Goal: Task Accomplishment & Management: Manage account settings

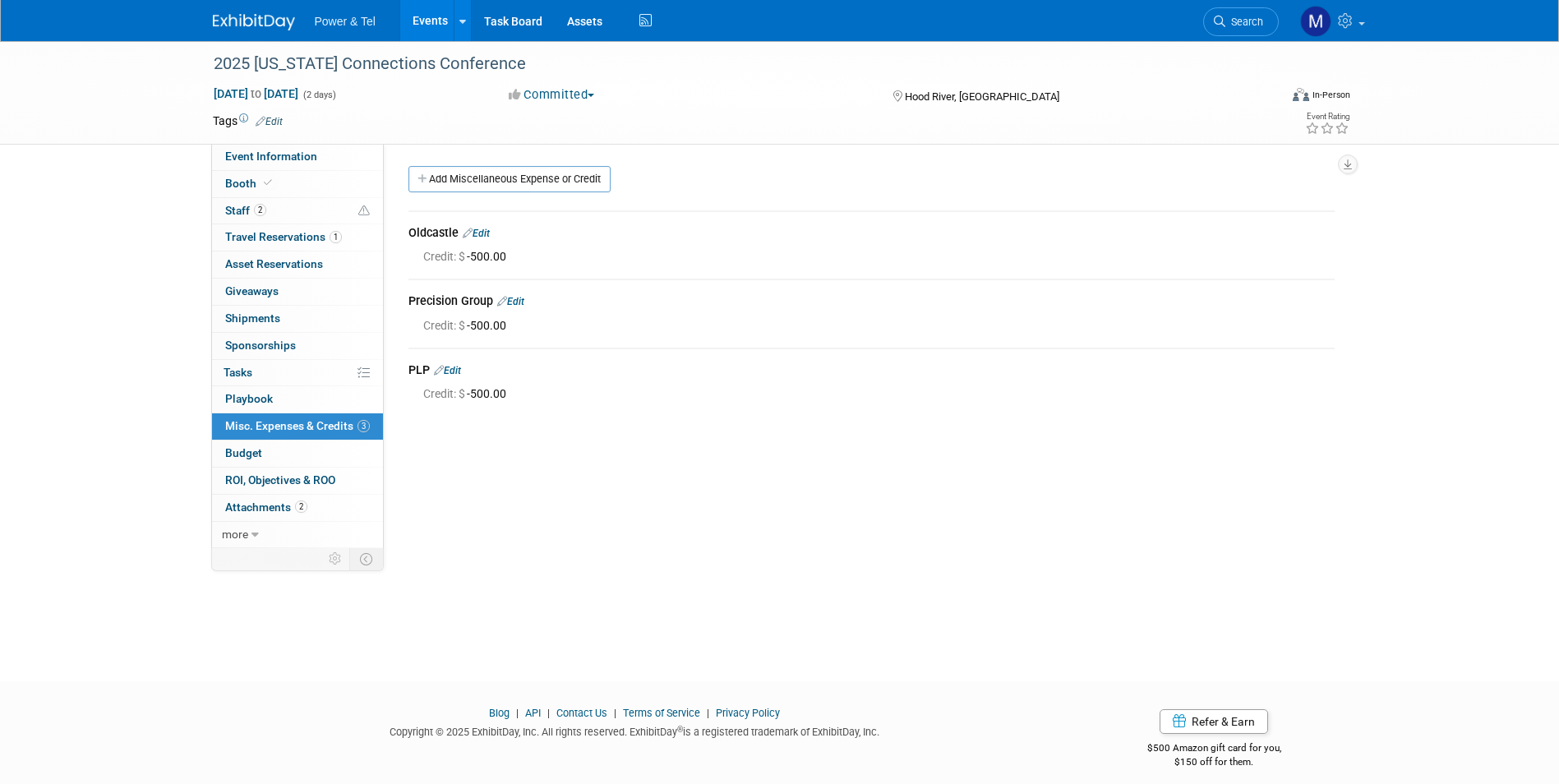
click at [398, 32] on ul "Power & Tel Events Add Event Bulk Upload Events Shareable Event Boards Recently…" at bounding box center [485, 20] width 341 height 41
click at [333, 27] on span "Power & Tel" at bounding box center [344, 20] width 61 height 13
click at [262, 38] on div "Power & Tel Events Add Event Bulk Upload Events Shareable Event Boards Recently…" at bounding box center [780, 20] width 1135 height 41
click at [266, 16] on img at bounding box center [254, 21] width 82 height 16
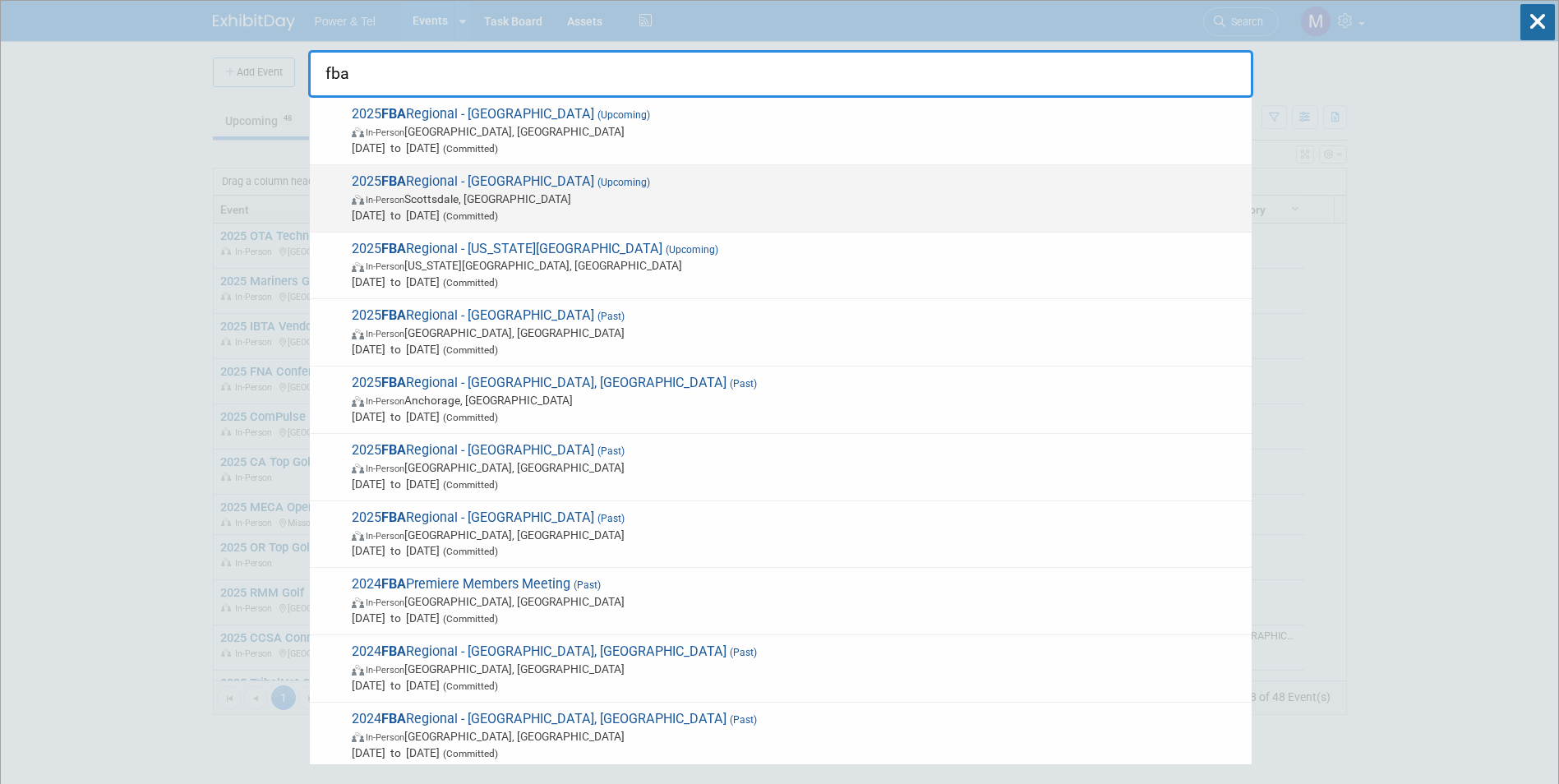
type input "fba"
click at [793, 207] on span "[DATE] to [DATE] (Committed)" at bounding box center [798, 215] width 892 height 16
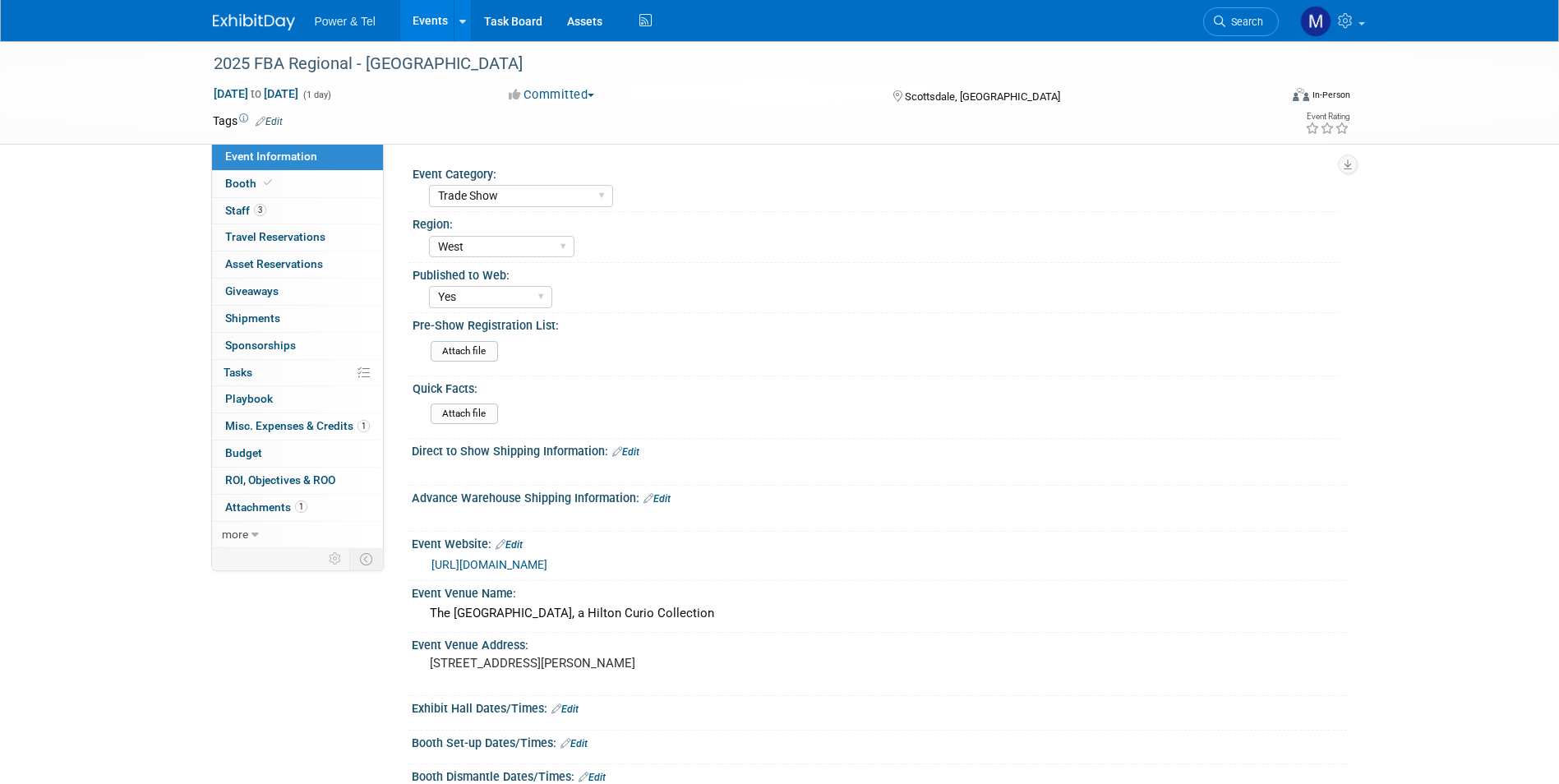
select select "Trade Show"
select select "West"
select select "Yes"
click at [328, 211] on link "3 Staff 3" at bounding box center [297, 210] width 171 height 26
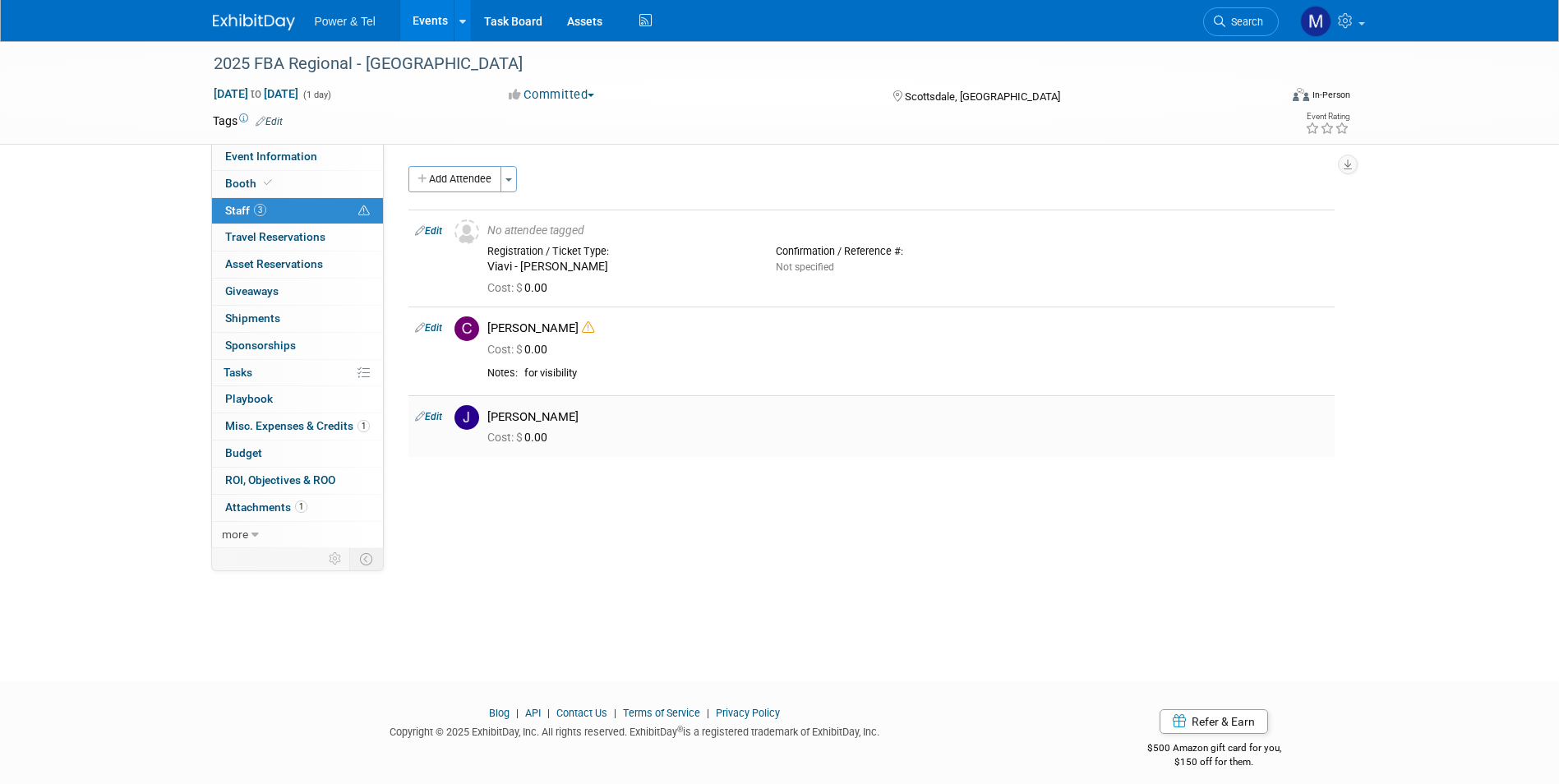
click at [441, 418] on link "Edit" at bounding box center [429, 416] width 27 height 11
select select "cf4ade75-8d00-4ee1-81c5-acb28086fe21"
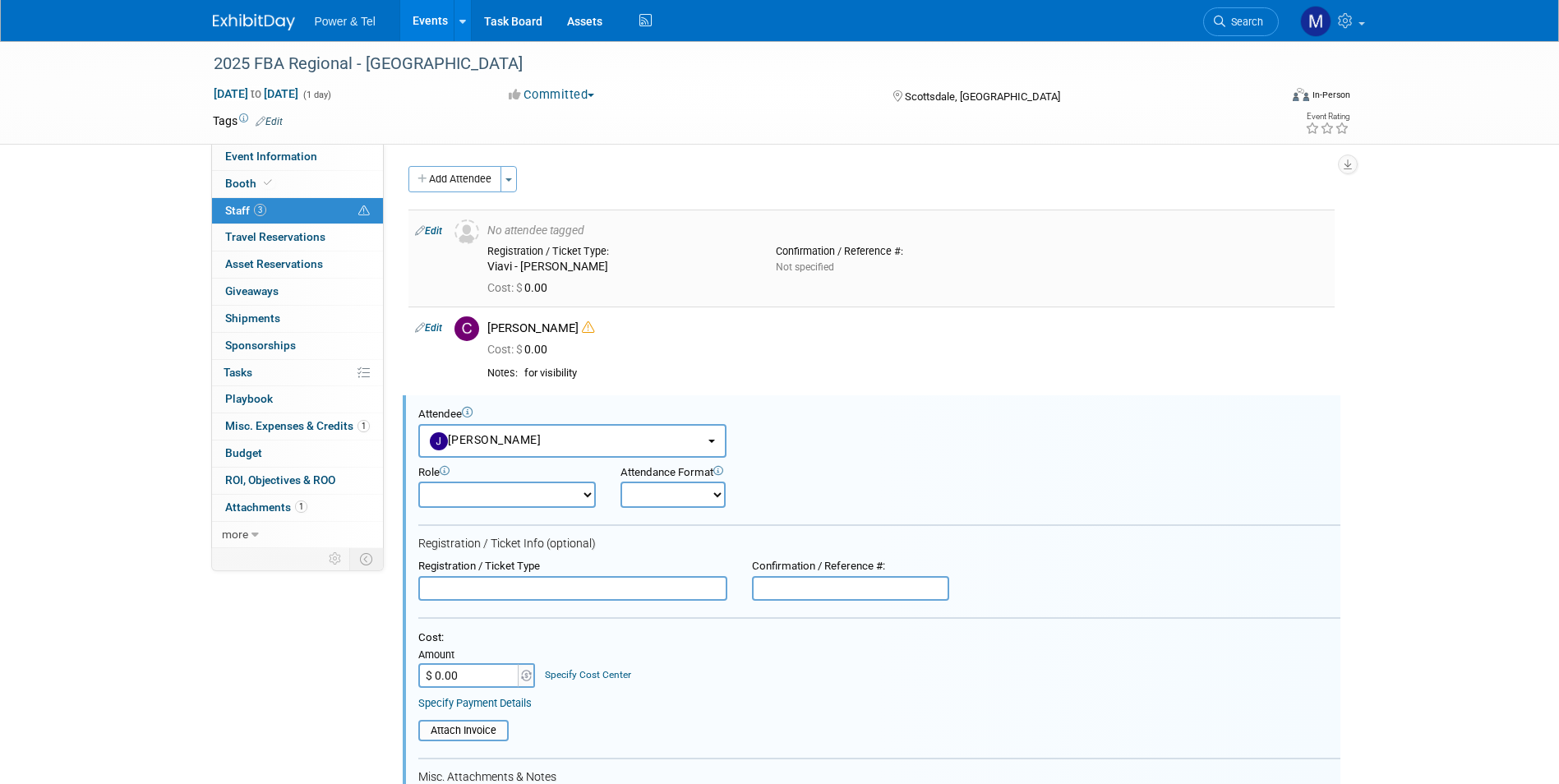
click at [756, 217] on td "No attendee tagged Registration / Ticket Type: Viavi - Stephen Knight 0.00" at bounding box center [908, 258] width 854 height 97
click at [1233, 28] on link "Search" at bounding box center [1241, 22] width 76 height 29
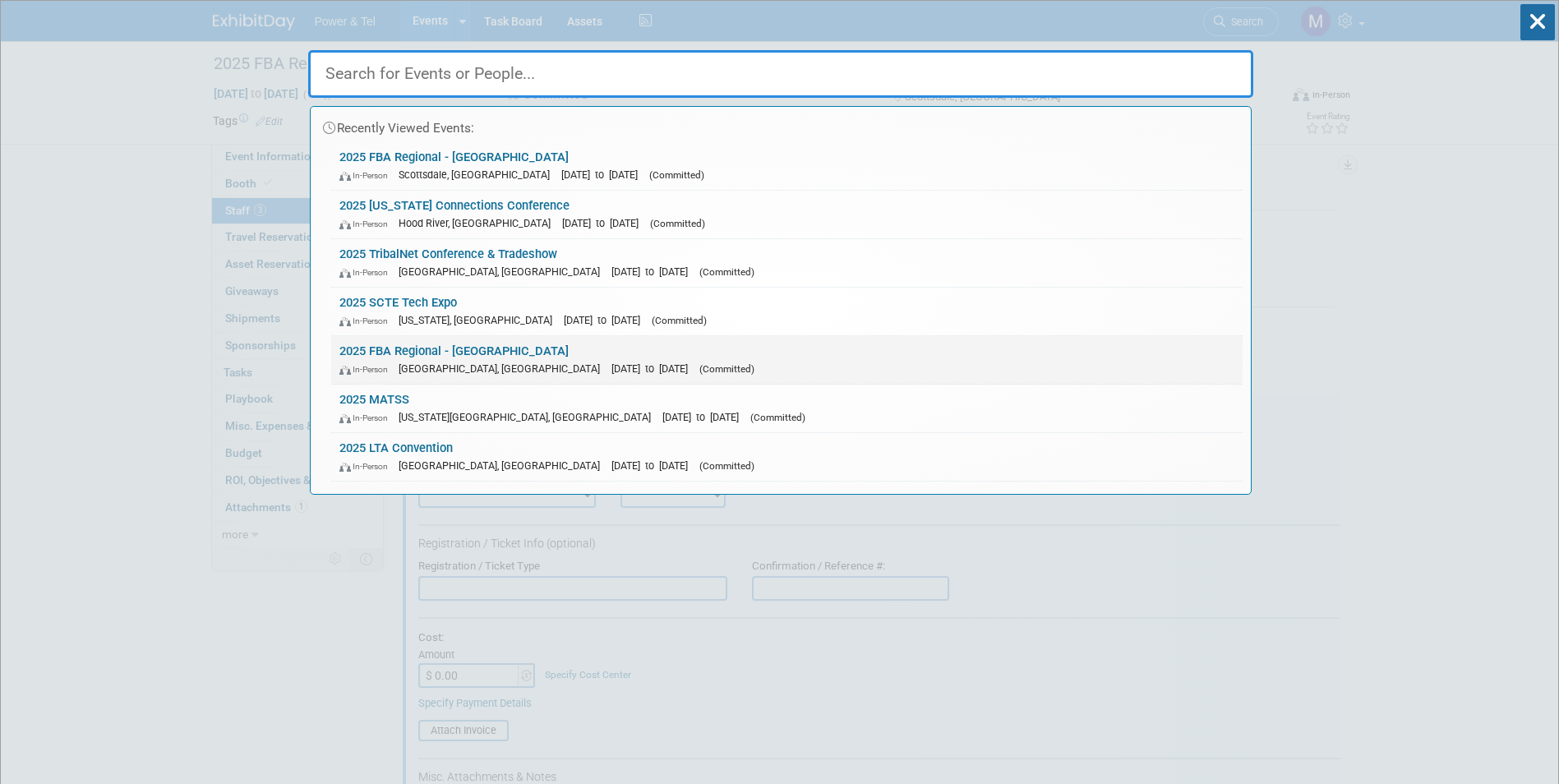
click at [611, 366] on span "[DATE] to [DATE]" at bounding box center [653, 368] width 84 height 12
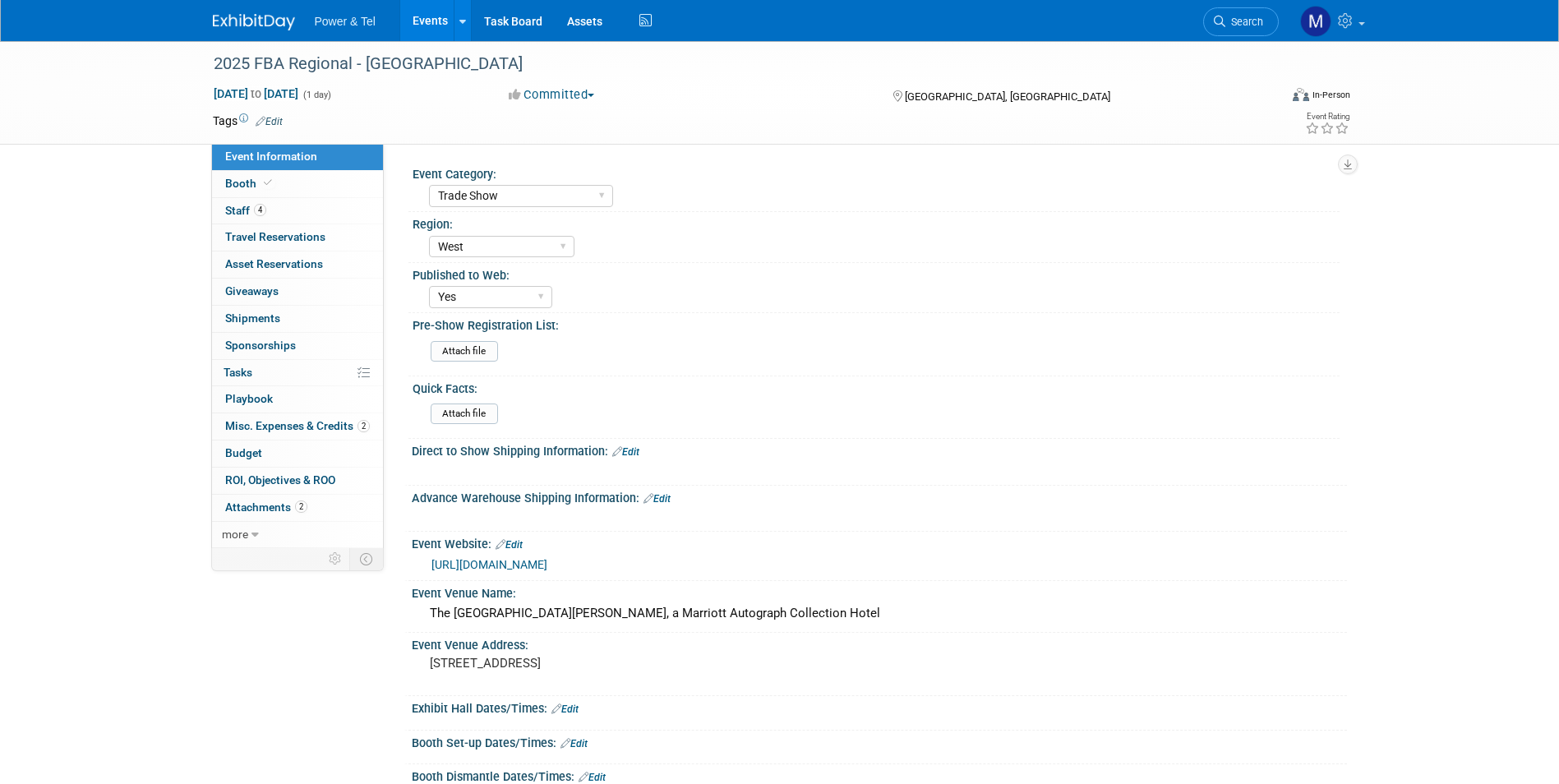
select select "Trade Show"
select select "West"
select select "Yes"
click at [302, 218] on link "4 Staff 4" at bounding box center [297, 210] width 171 height 26
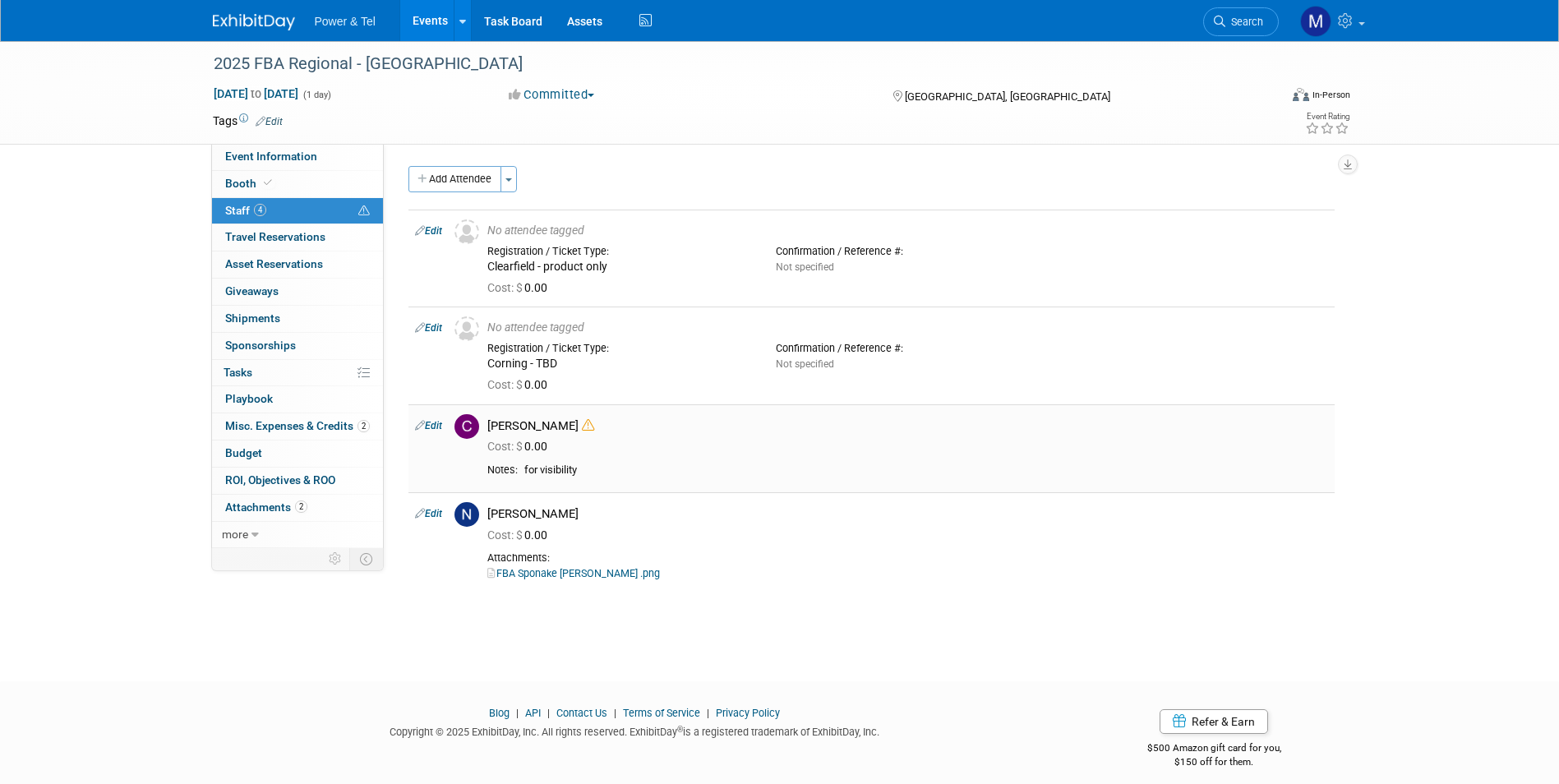
click at [682, 466] on div "for visibility" at bounding box center [926, 470] width 804 height 14
click at [430, 184] on button "Add Attendee" at bounding box center [454, 179] width 93 height 26
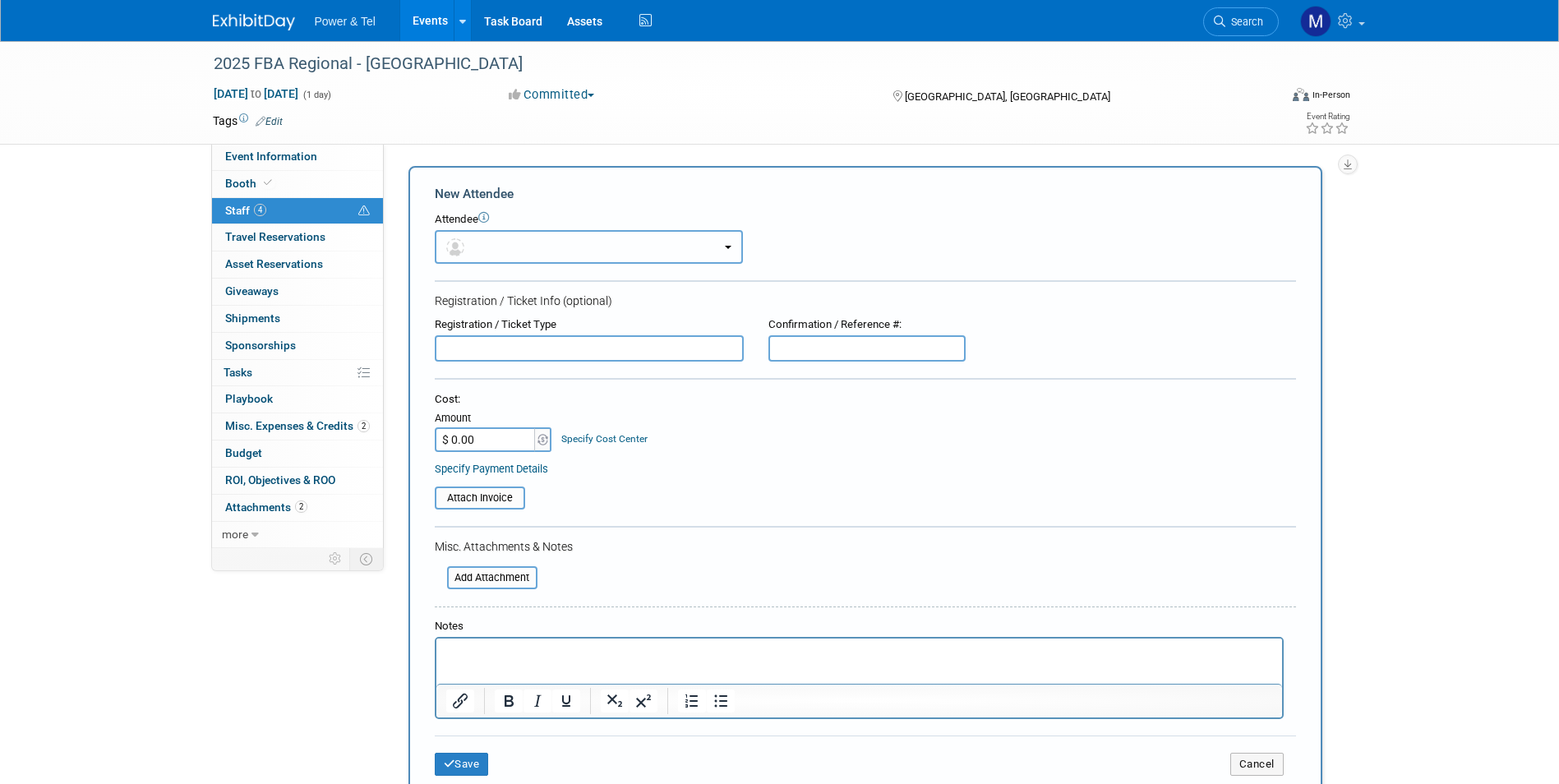
click at [514, 257] on button "button" at bounding box center [589, 247] width 309 height 34
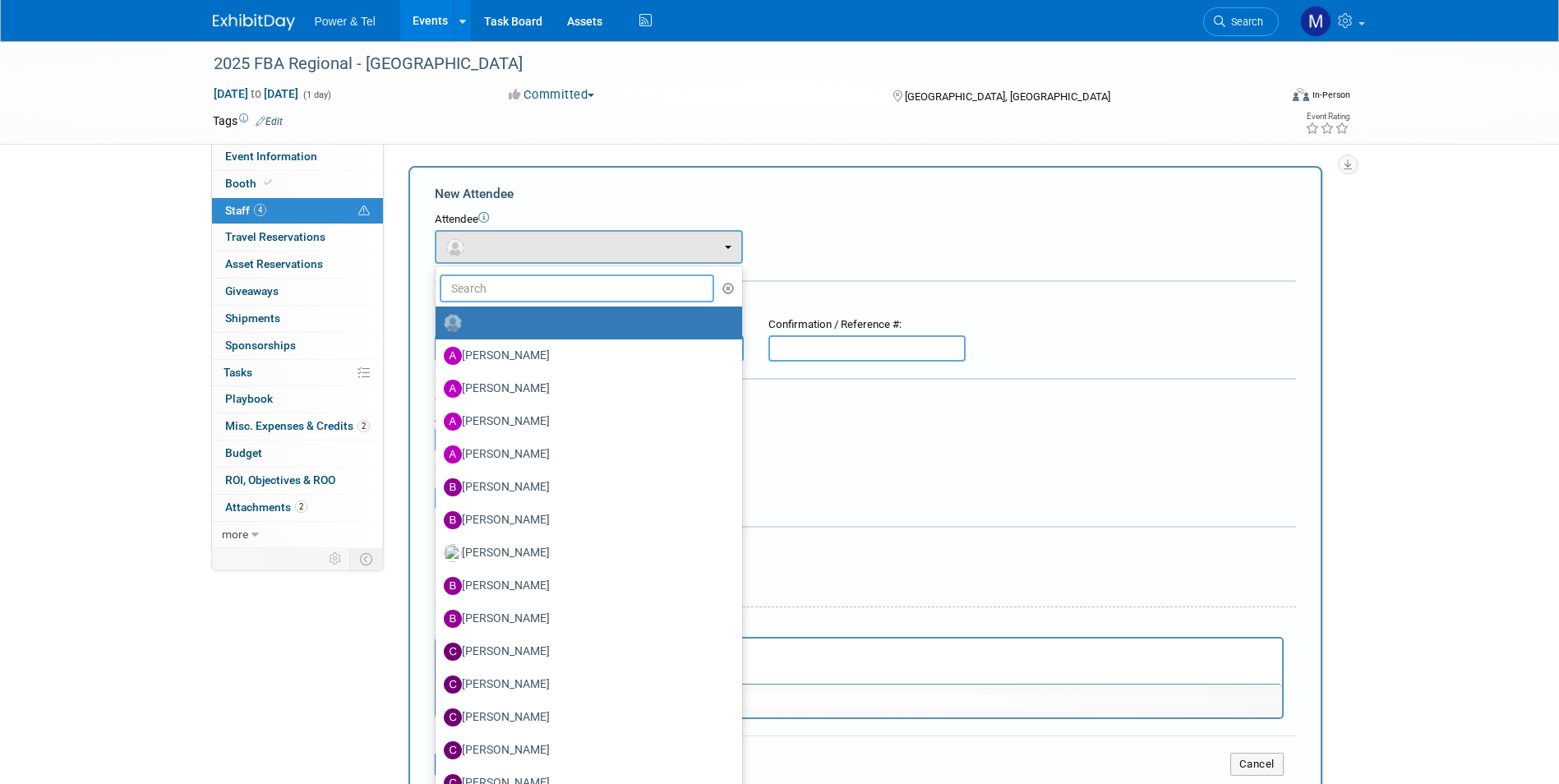
click at [517, 285] on input "text" at bounding box center [577, 288] width 275 height 28
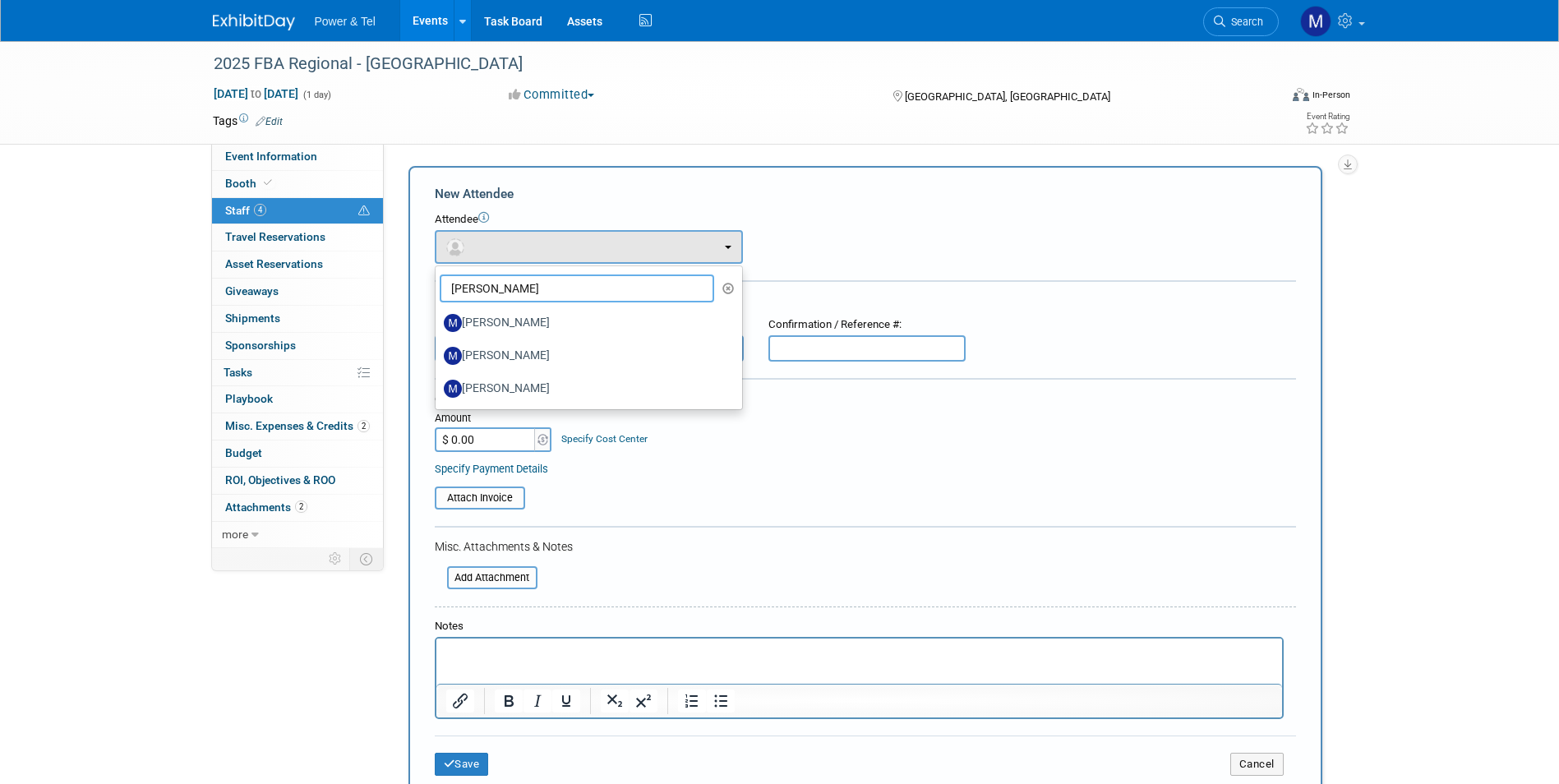
type input "mike"
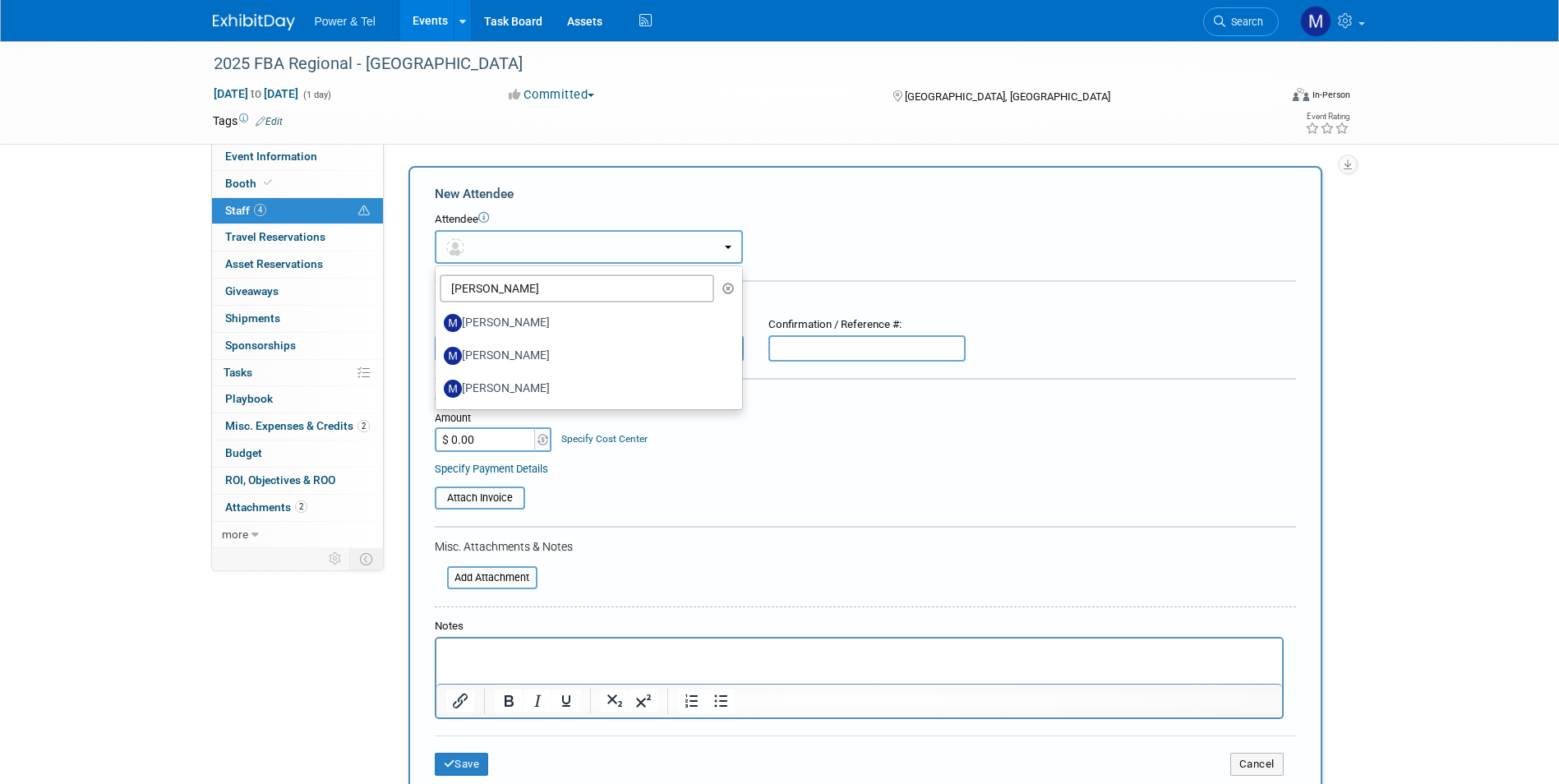
click at [655, 253] on button "button" at bounding box center [589, 247] width 309 height 34
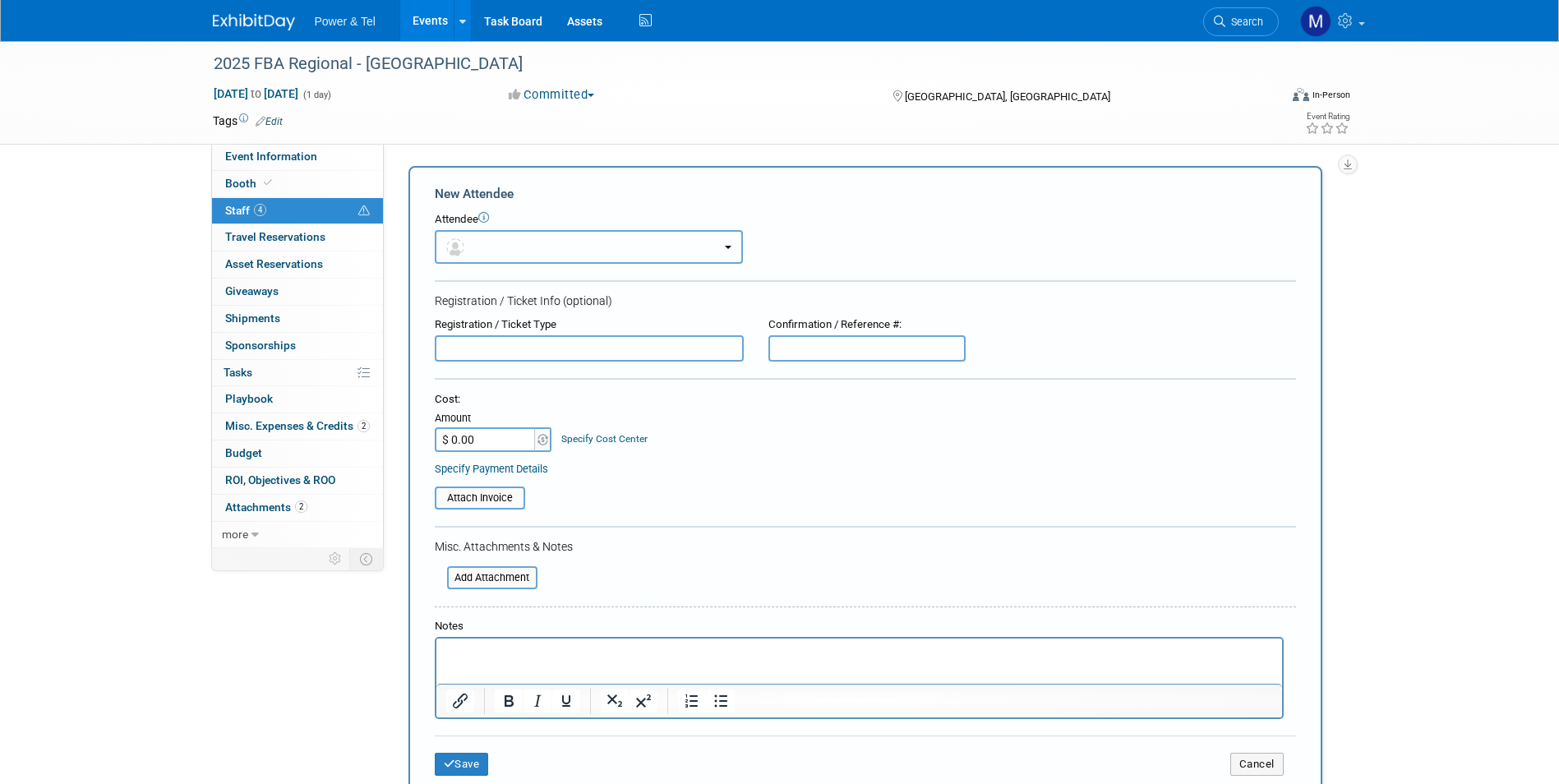
click at [657, 257] on button "button" at bounding box center [589, 247] width 309 height 34
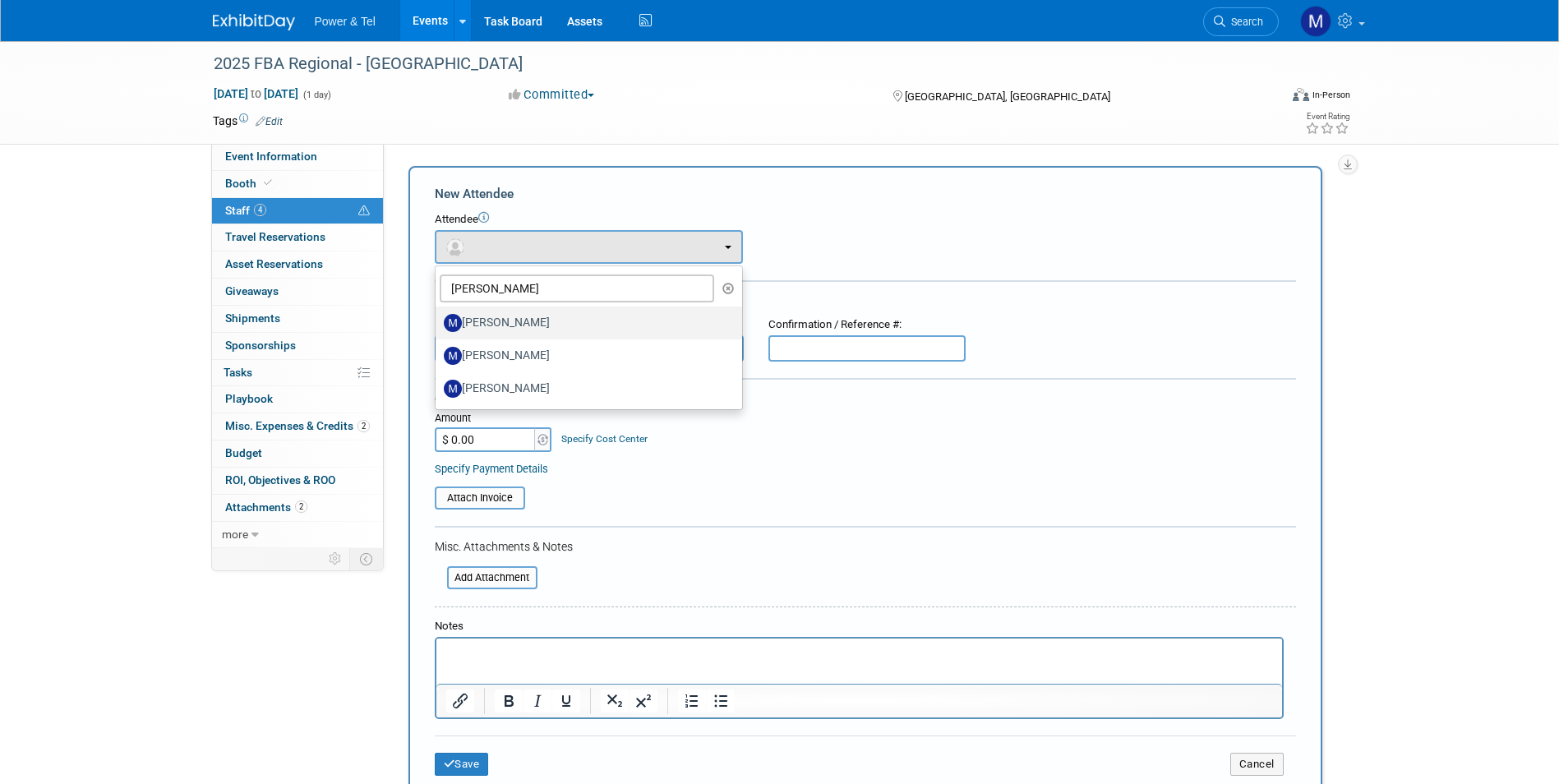
click at [633, 315] on label "[PERSON_NAME]" at bounding box center [585, 323] width 282 height 26
click at [438, 315] on input "[PERSON_NAME]" at bounding box center [432, 320] width 11 height 11
select select "0b287468-c6a7-41cc-89e4-95a8136f5696"
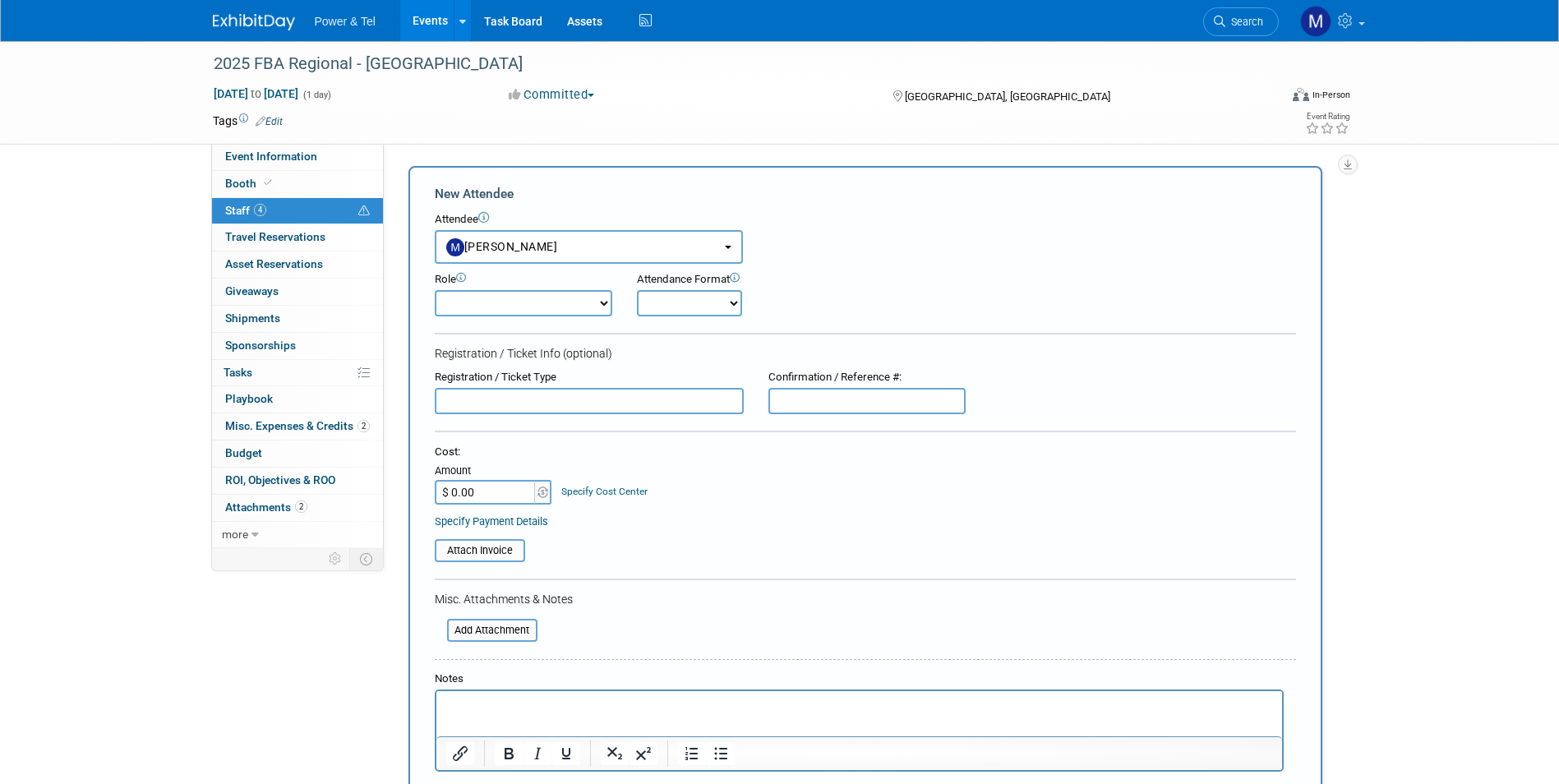
click at [598, 303] on select "Demonstrator Host Planner Presenter Sales Representative Set-up/Dismantle Crew …" at bounding box center [523, 303] width 177 height 26
click at [828, 345] on div "Registration / Ticket Info (optional)" at bounding box center [865, 353] width 862 height 16
click at [517, 494] on input "$ 0.00" at bounding box center [486, 492] width 103 height 25
click at [725, 525] on div "Specify Payment Details" at bounding box center [865, 522] width 862 height 17
click at [613, 395] on input "text" at bounding box center [589, 401] width 309 height 26
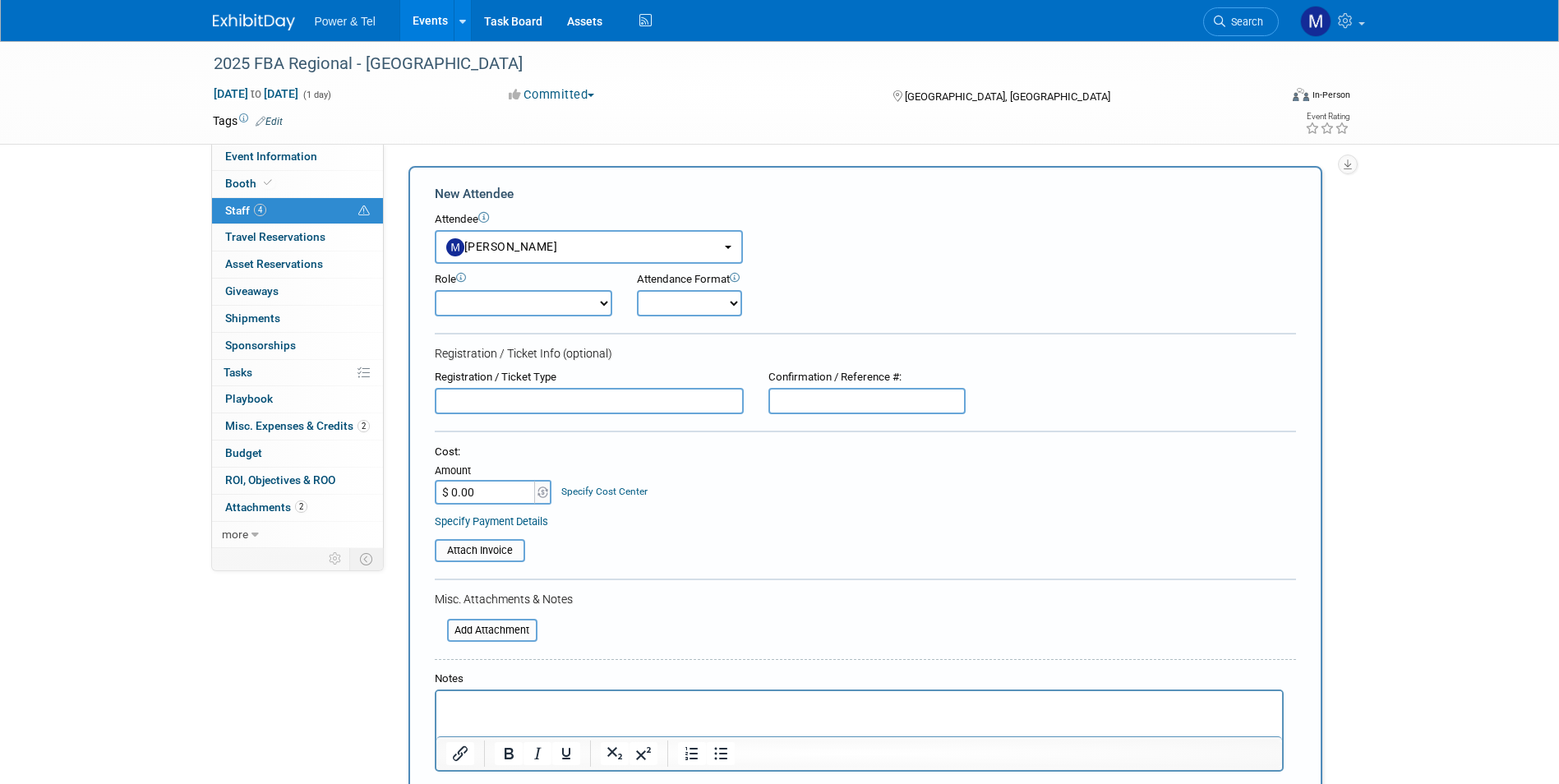
click at [501, 402] on input "text" at bounding box center [589, 401] width 309 height 26
click at [865, 403] on input "text" at bounding box center [867, 401] width 197 height 26
click at [516, 562] on div "Attach Invoice" at bounding box center [480, 551] width 90 height 23
click at [504, 553] on input "file" at bounding box center [425, 550] width 195 height 20
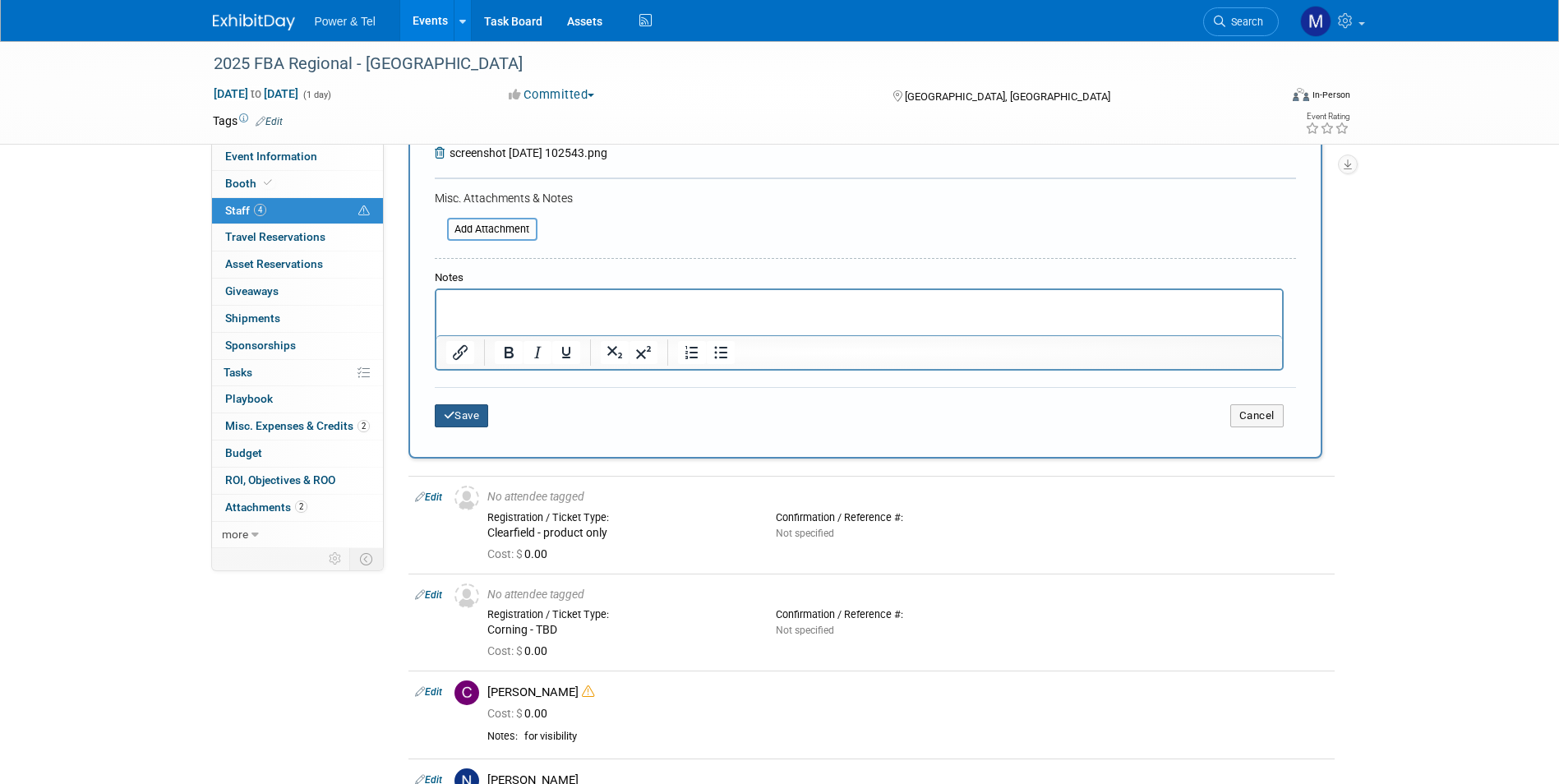
click at [477, 407] on button "Save" at bounding box center [462, 415] width 55 height 23
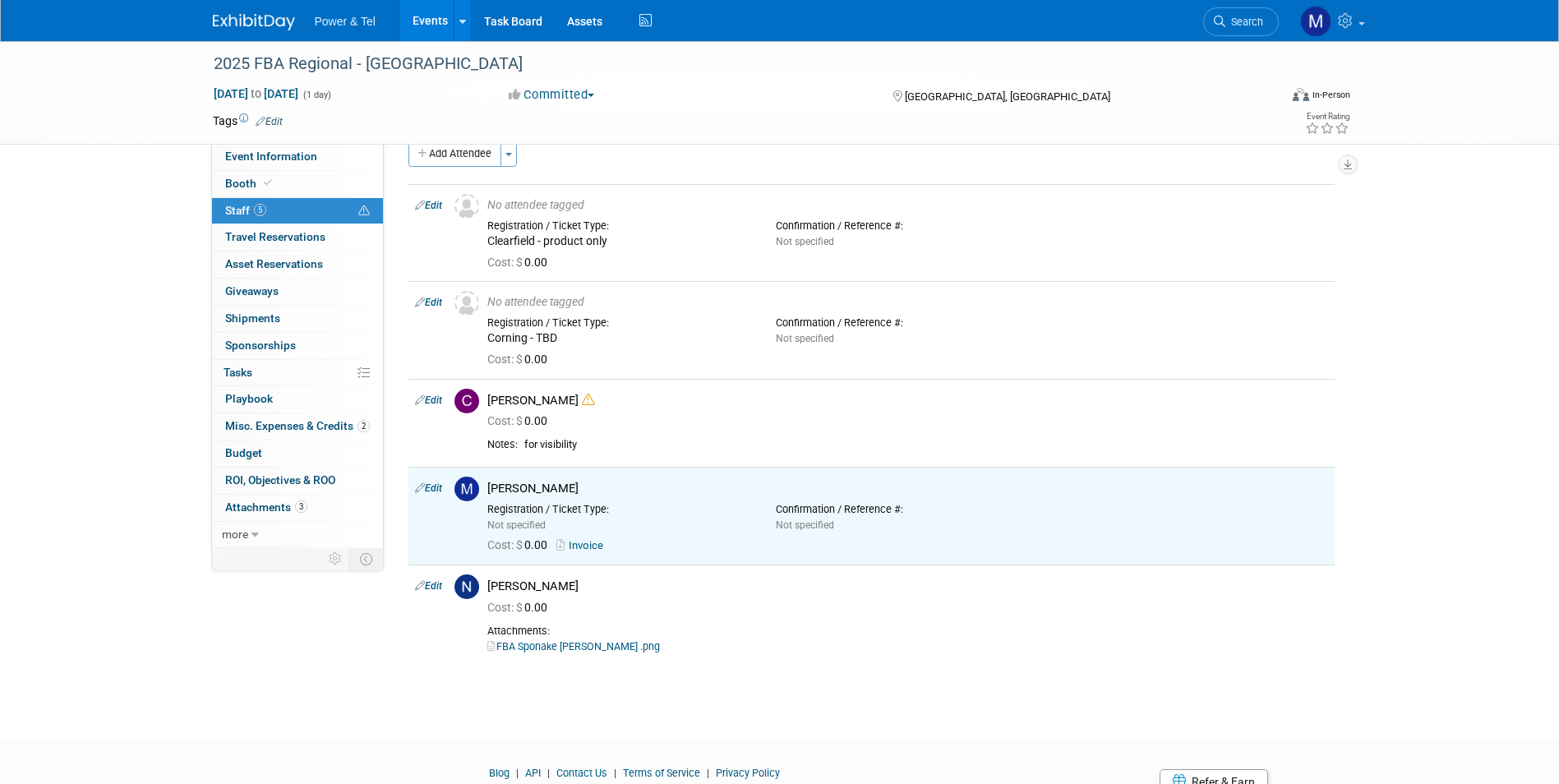
scroll to position [0, 0]
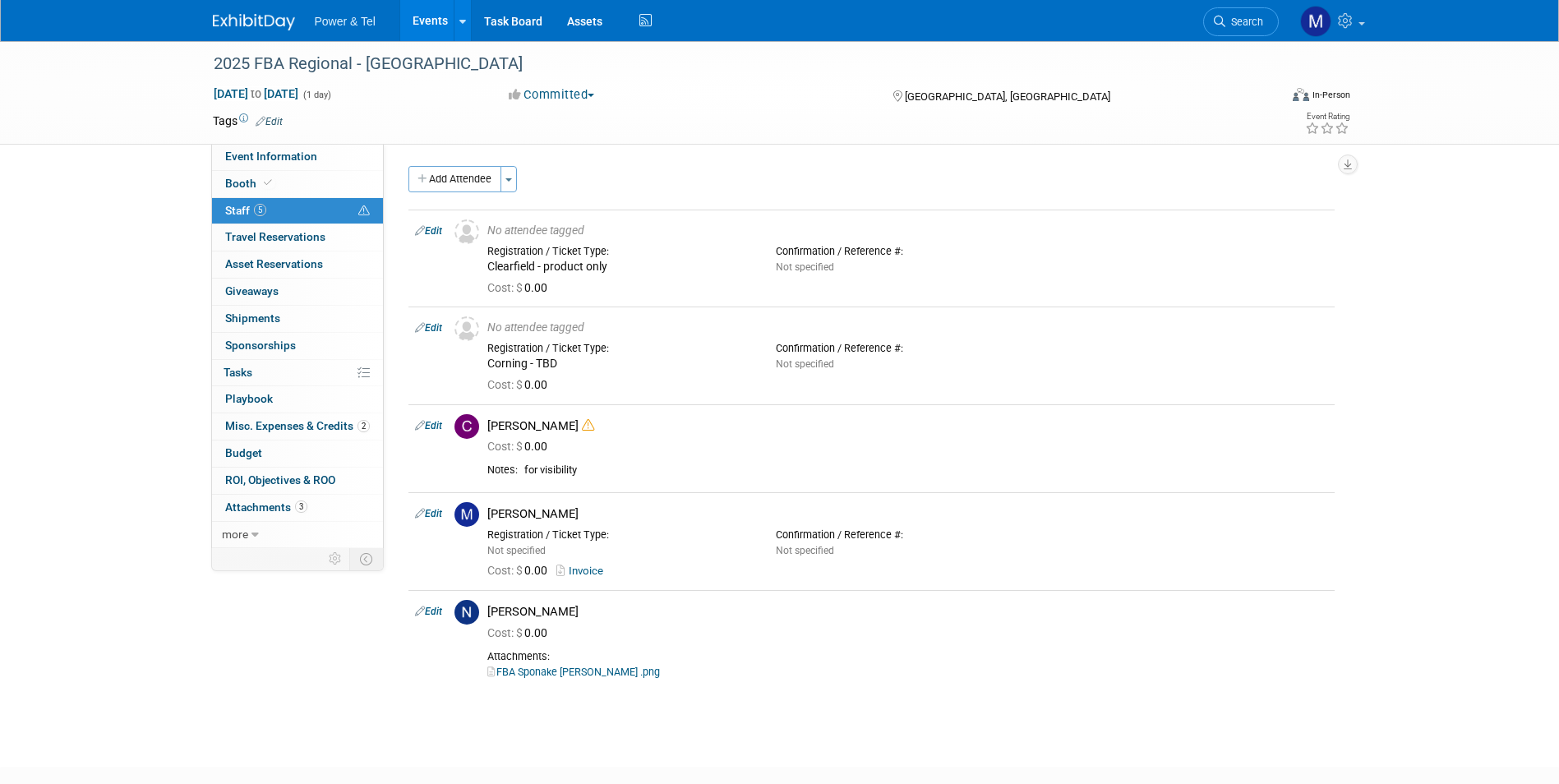
click at [260, 32] on div "Power & Tel Events Add Event Bulk Upload Events Shareable Event Boards Recently…" at bounding box center [780, 20] width 1135 height 41
click at [264, 21] on img at bounding box center [254, 21] width 82 height 16
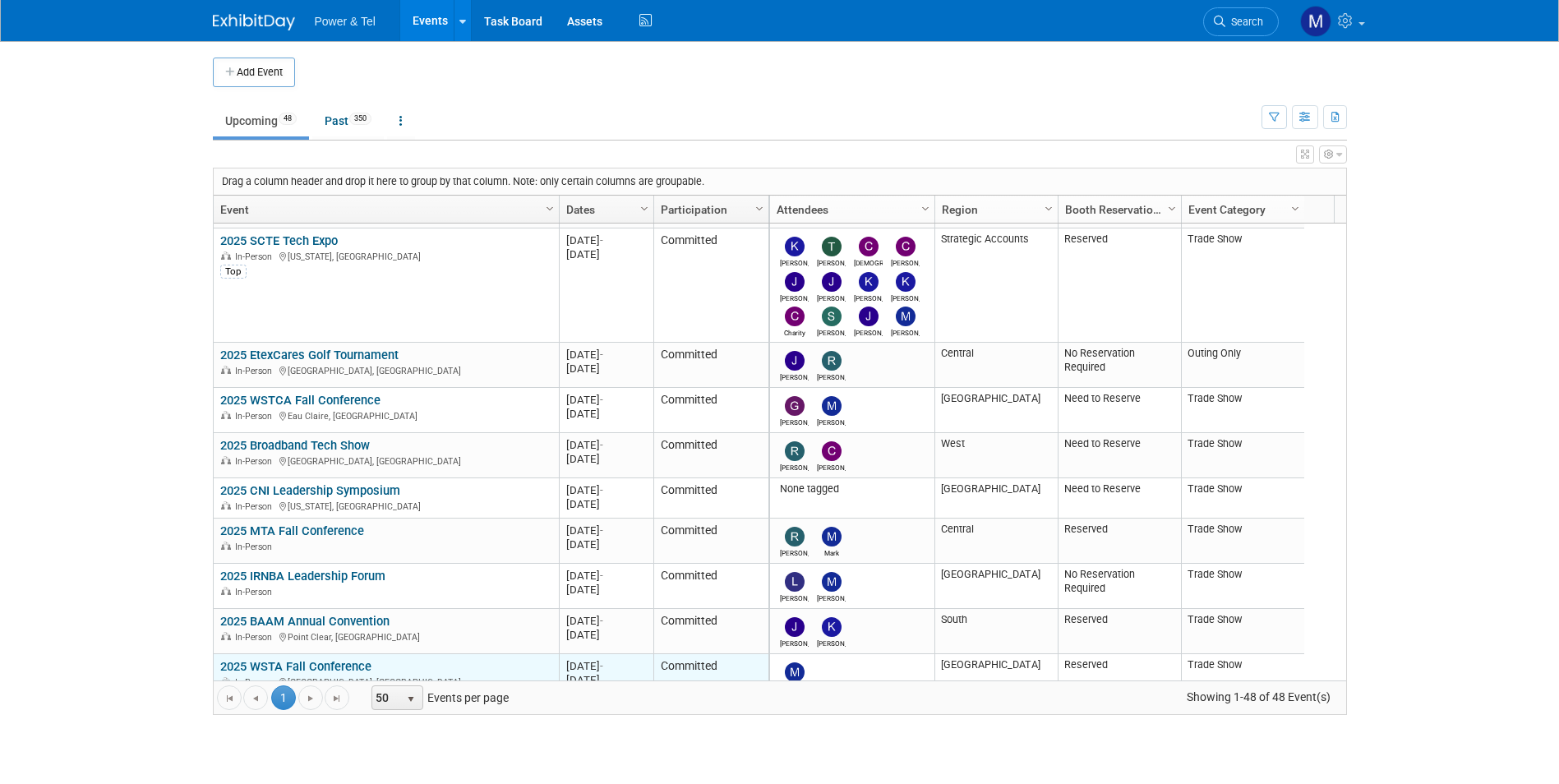
scroll to position [986, 0]
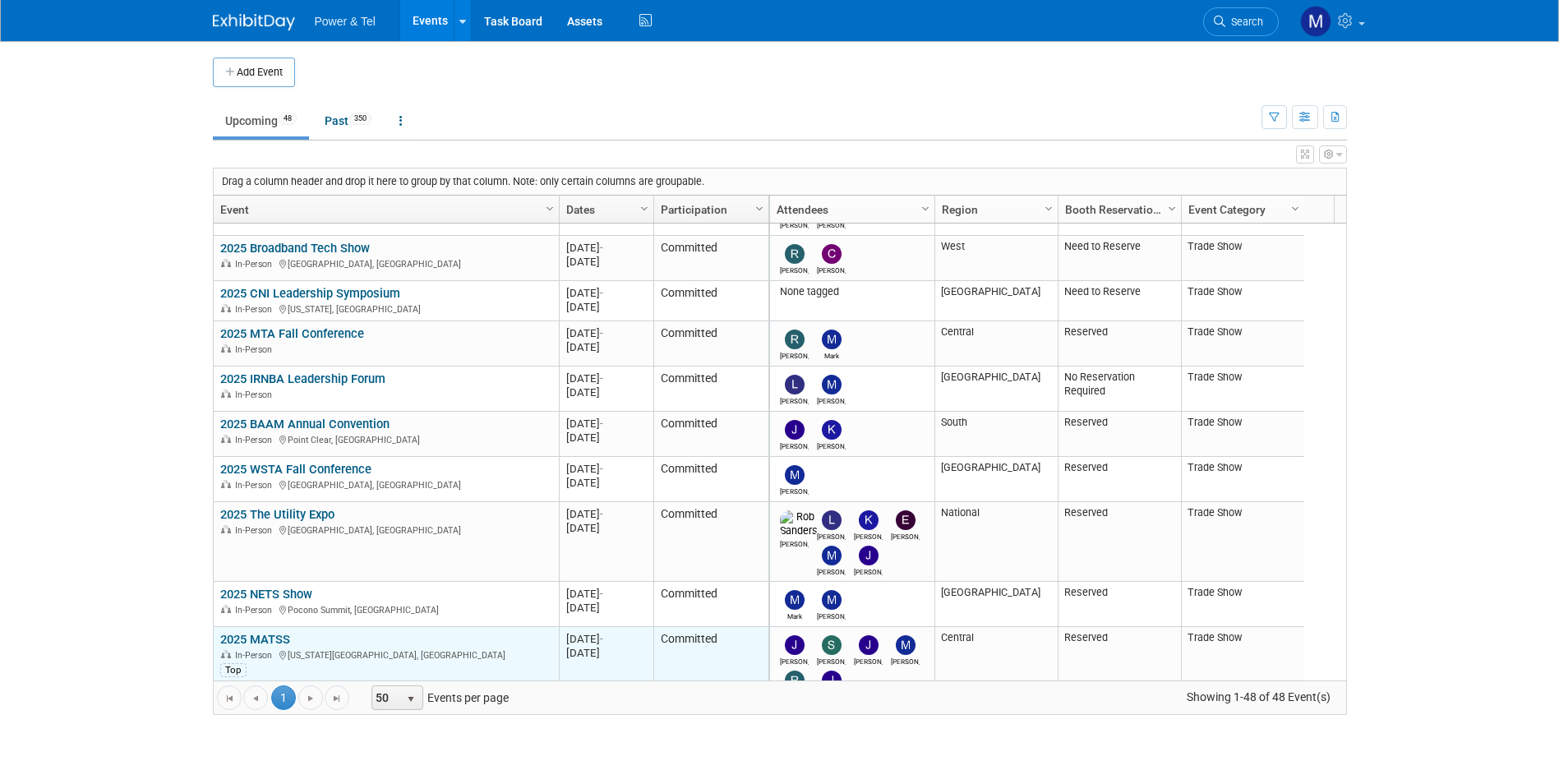
click at [280, 639] on link "2025 MATSS" at bounding box center [255, 639] width 70 height 14
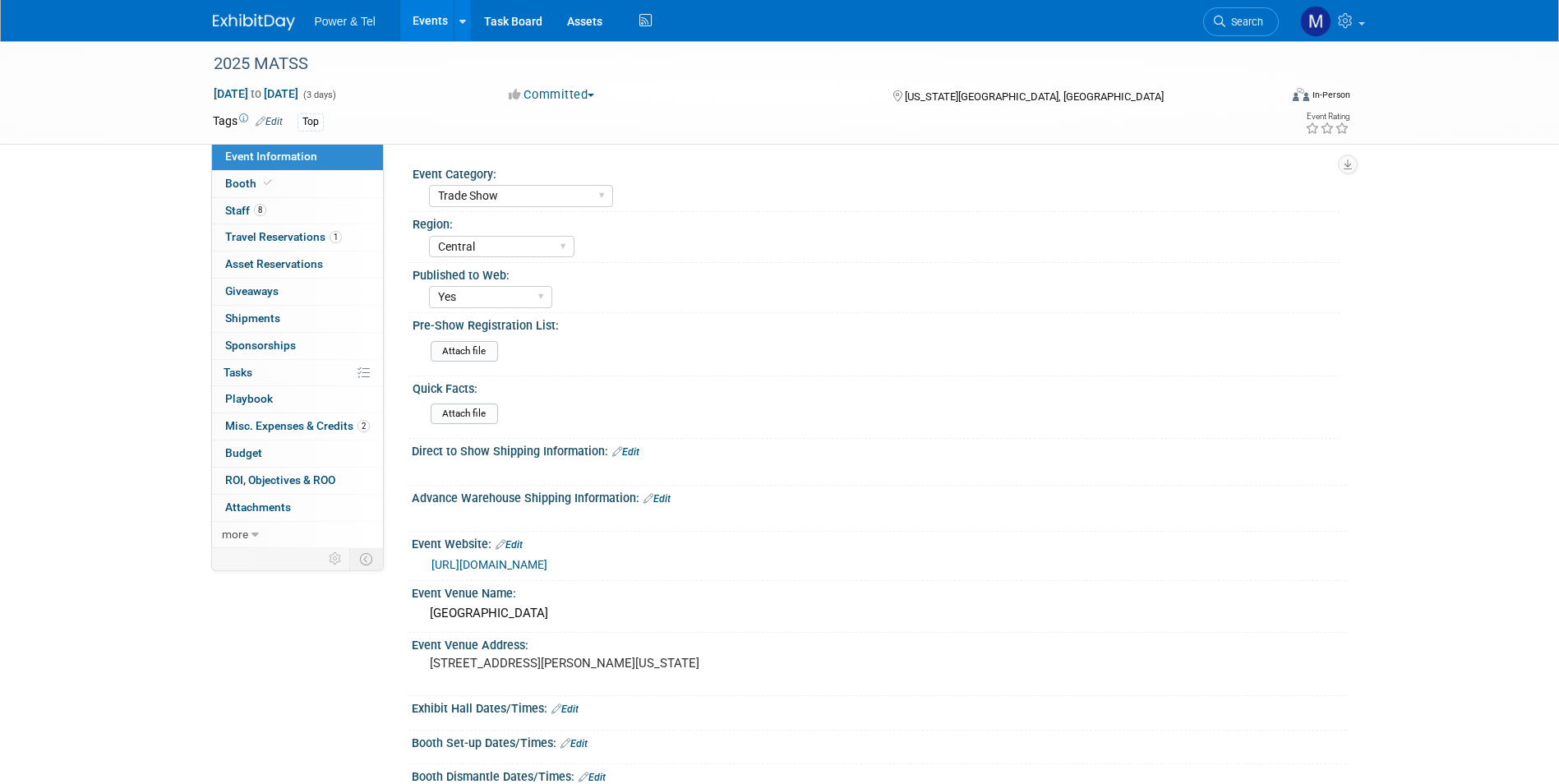
select select "Trade Show"
select select "Central"
select select "Yes"
drag, startPoint x: 280, startPoint y: 204, endPoint x: 281, endPoint y: 195, distance: 9.1
click at [280, 203] on link "8 Staff 8" at bounding box center [297, 210] width 171 height 26
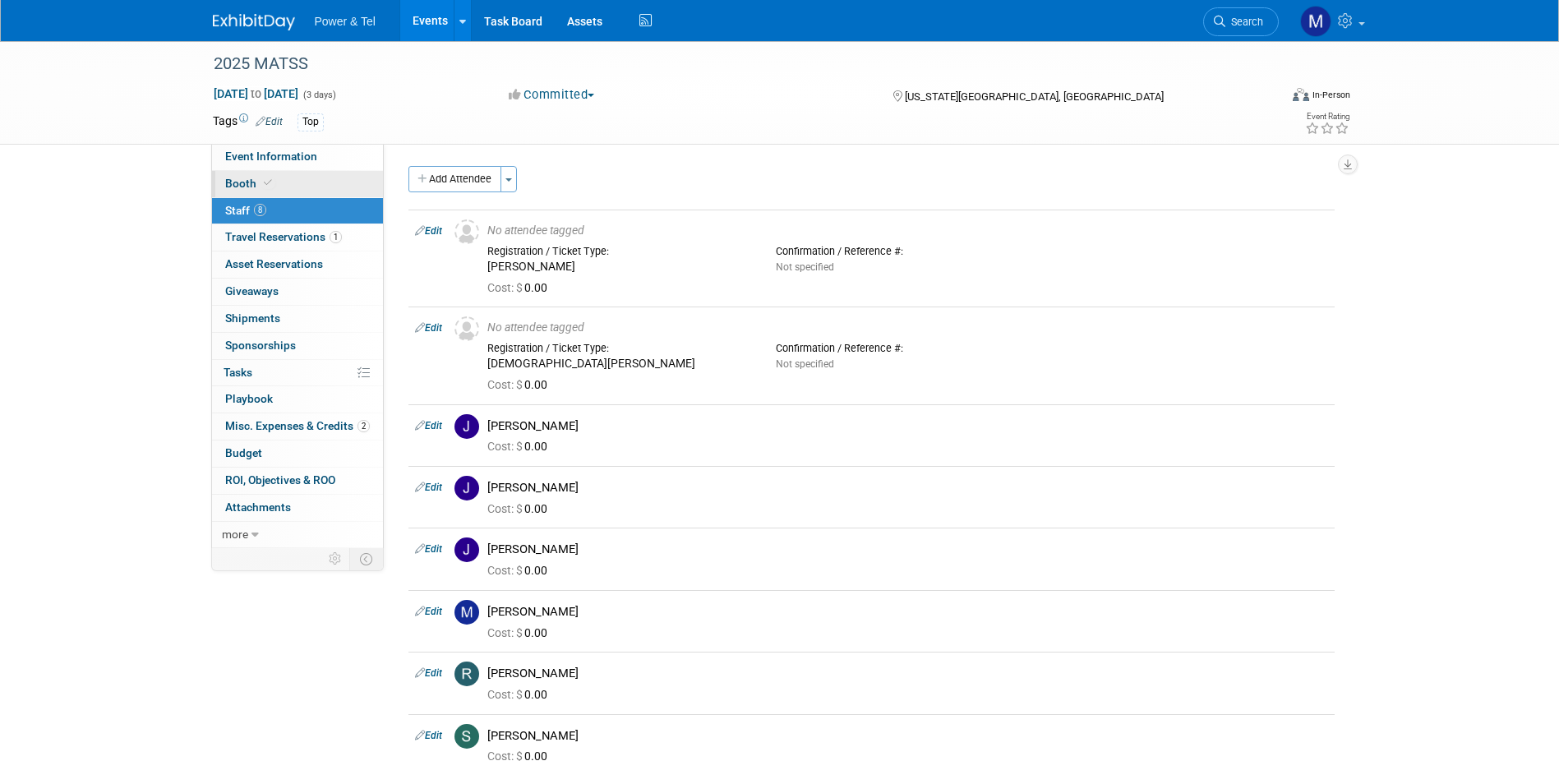
click at [289, 180] on link "Booth" at bounding box center [297, 184] width 171 height 26
